Goal: Task Accomplishment & Management: Manage account settings

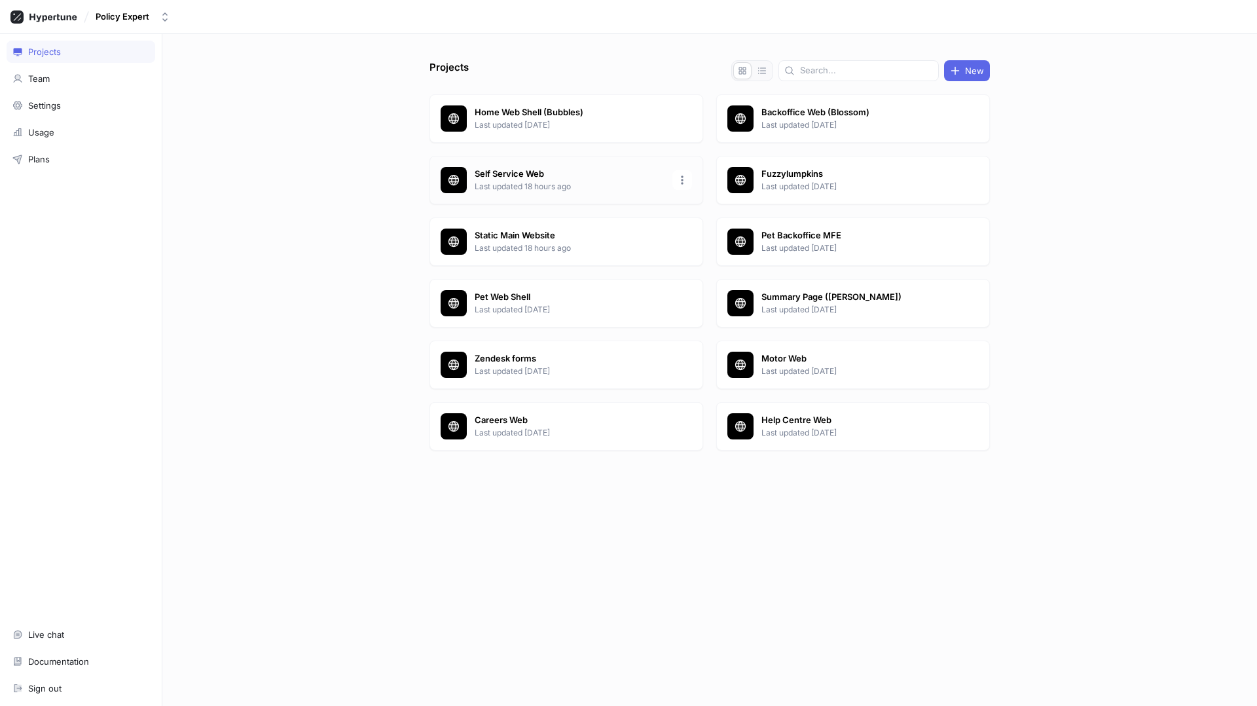
click at [513, 172] on p "Self Service Web" at bounding box center [570, 174] width 190 height 13
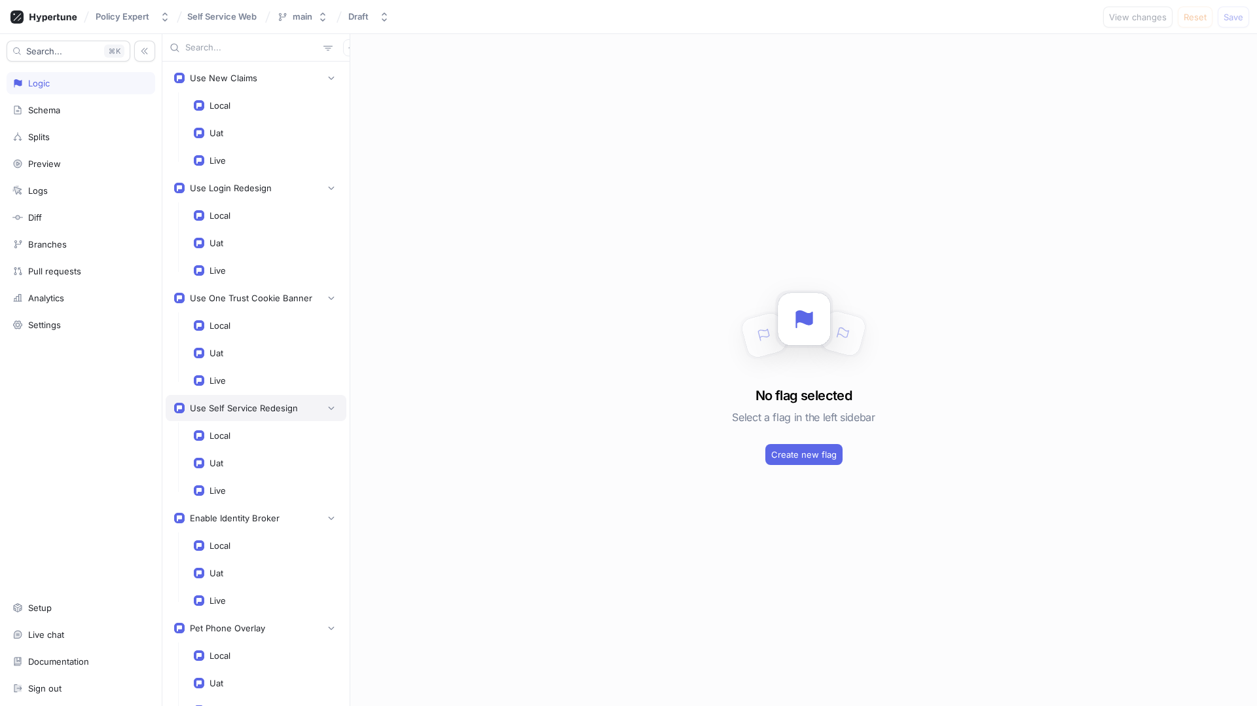
click at [322, 409] on div "Use Self Service Redesign" at bounding box center [256, 407] width 164 height 13
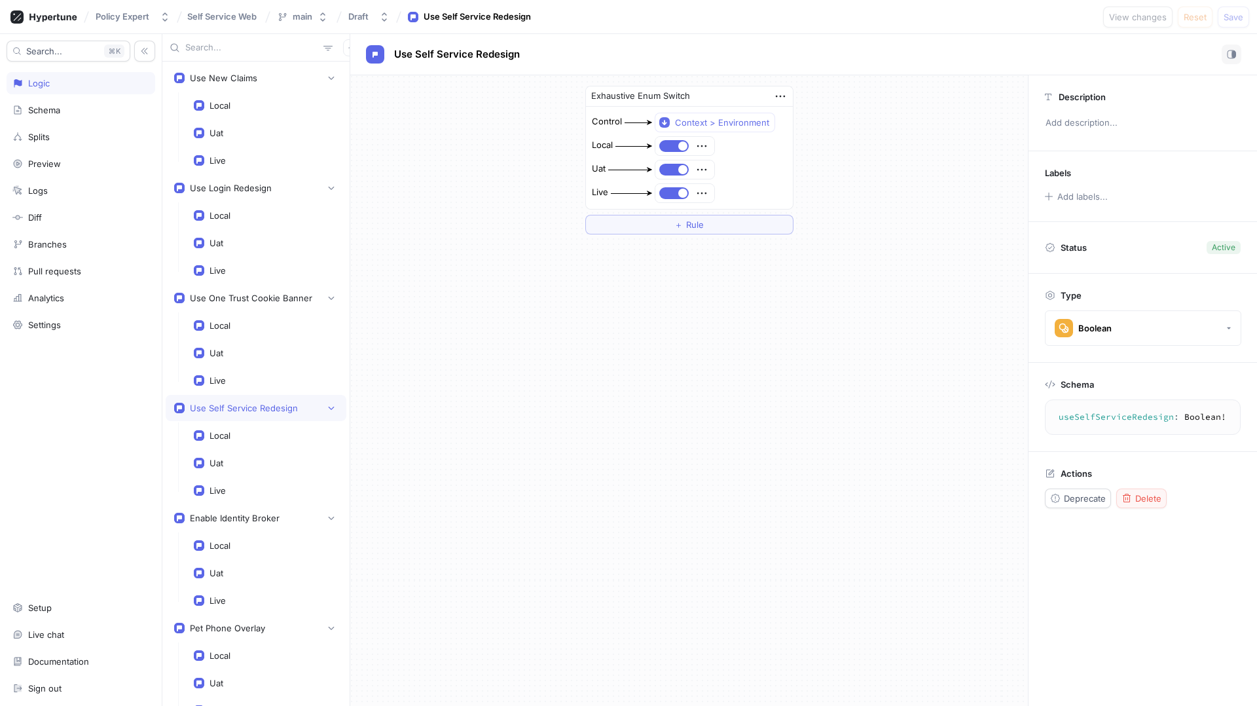
click at [1144, 494] on span "Delete" at bounding box center [1148, 498] width 26 height 8
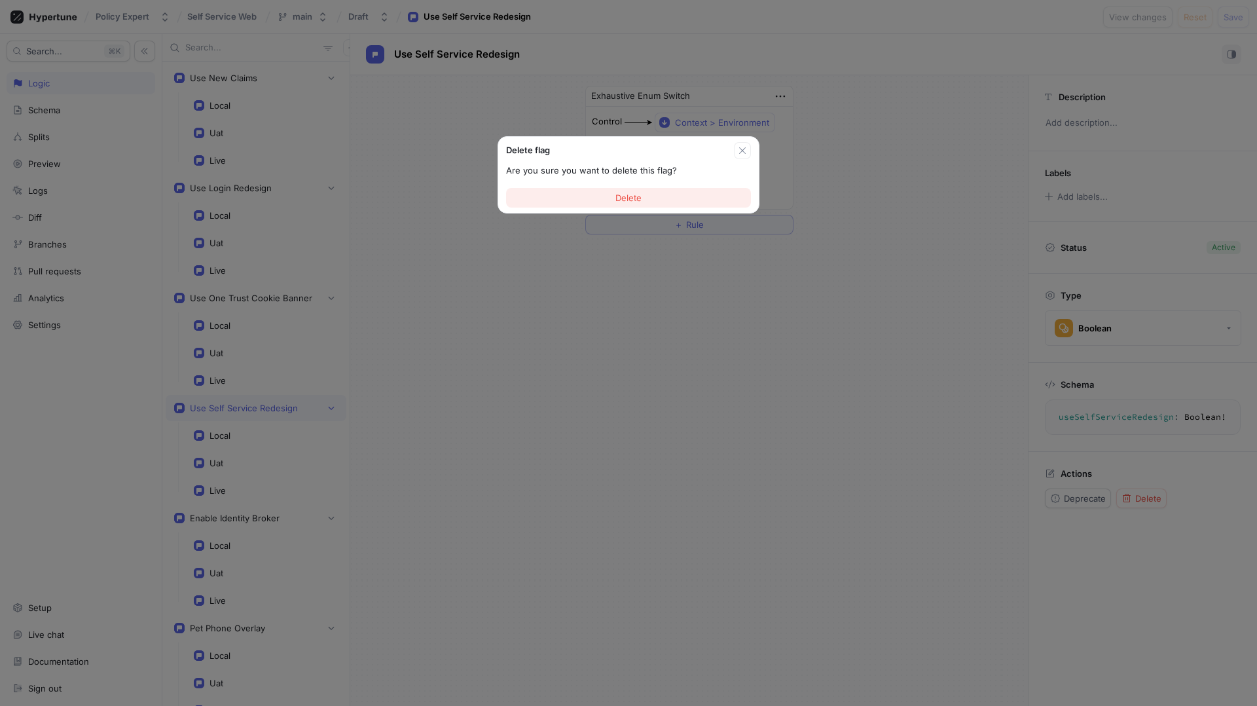
click at [640, 200] on span "Delete" at bounding box center [628, 198] width 26 height 8
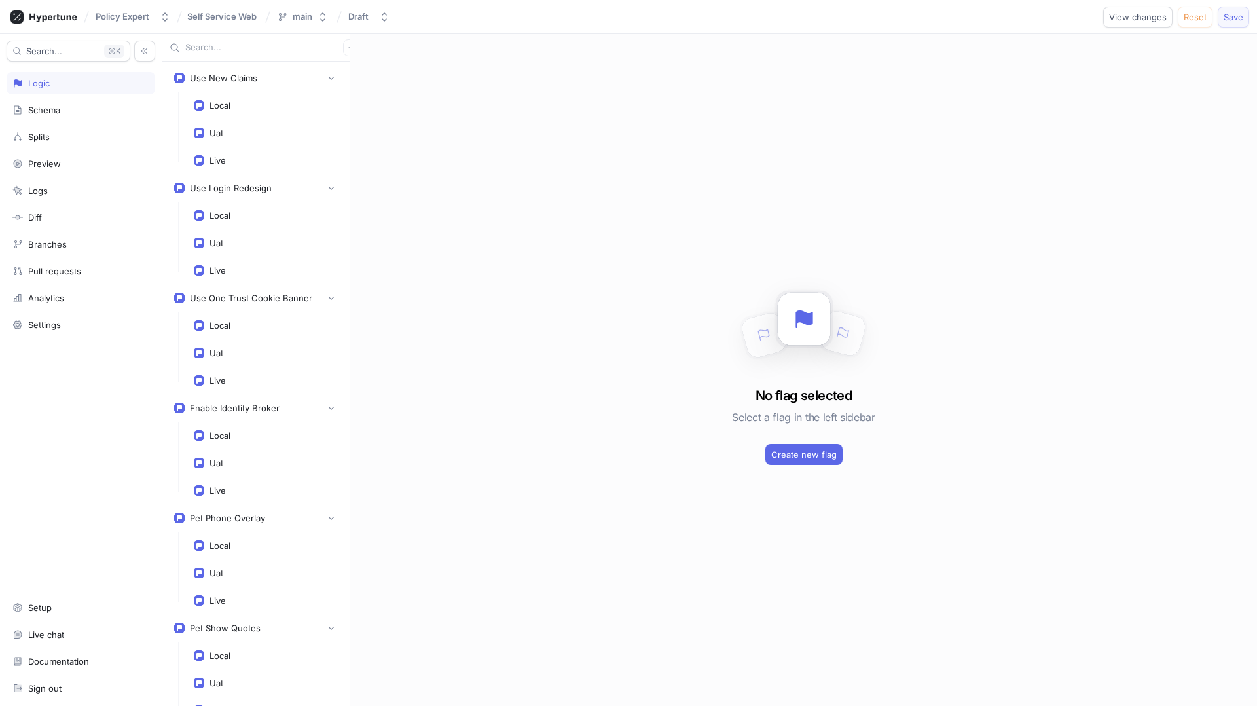
click at [1242, 14] on span "Save" at bounding box center [1234, 17] width 20 height 8
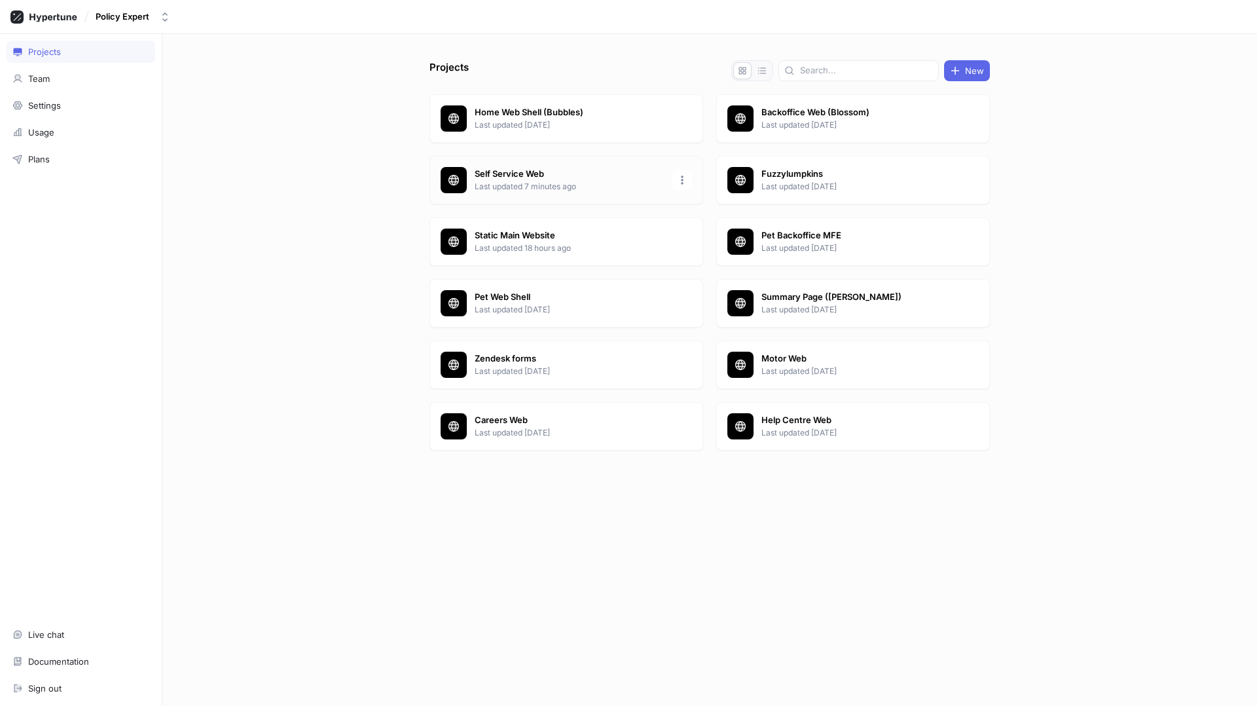
click at [519, 175] on p "Self Service Web" at bounding box center [570, 174] width 190 height 13
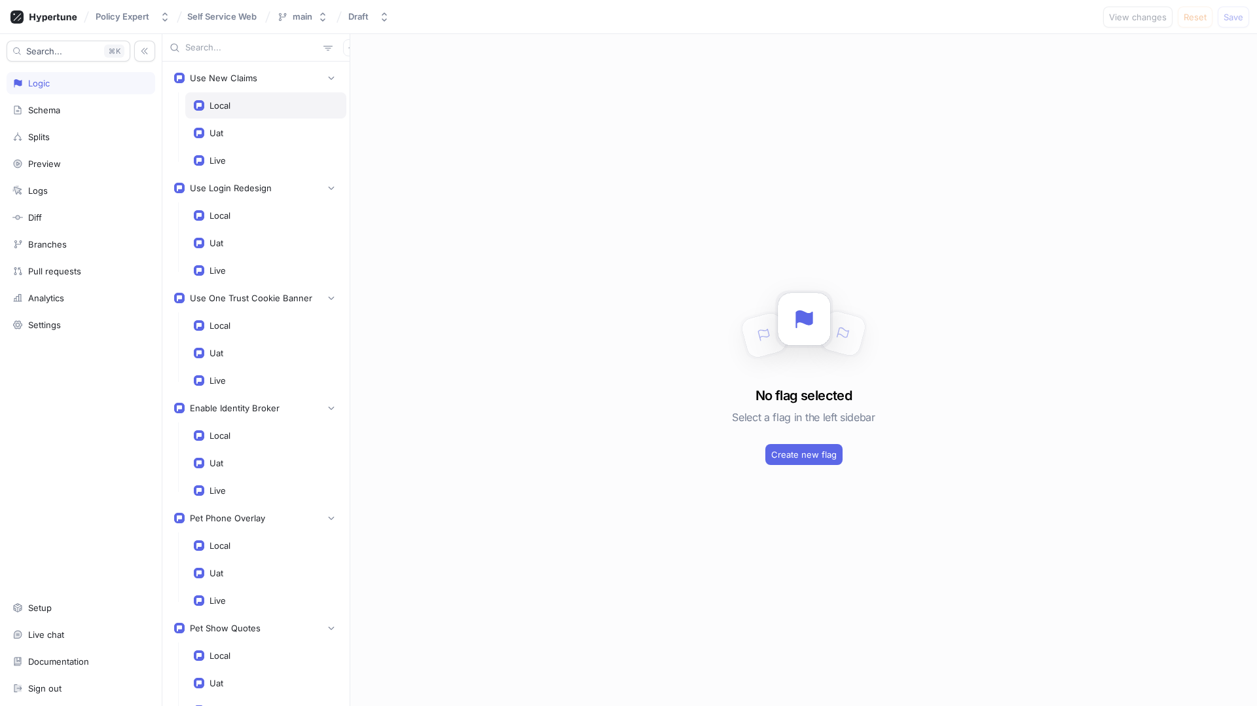
click at [253, 105] on div "Local" at bounding box center [266, 105] width 144 height 10
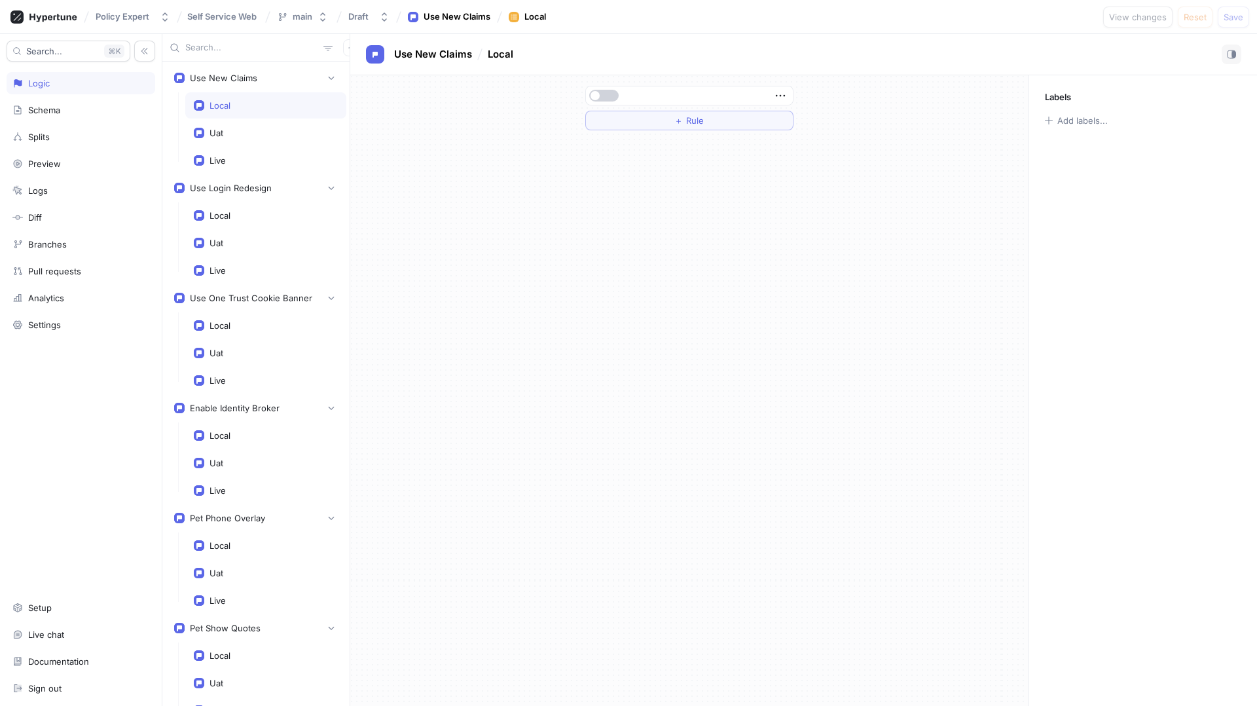
click at [603, 94] on button "button" at bounding box center [603, 96] width 29 height 12
click at [1239, 14] on span "Save" at bounding box center [1234, 17] width 20 height 8
click at [234, 136] on div "Uat" at bounding box center [266, 133] width 144 height 10
click at [287, 164] on div "Live" at bounding box center [266, 160] width 144 height 10
click at [248, 270] on div "Live" at bounding box center [266, 270] width 144 height 10
